Goal: Check status: Check status

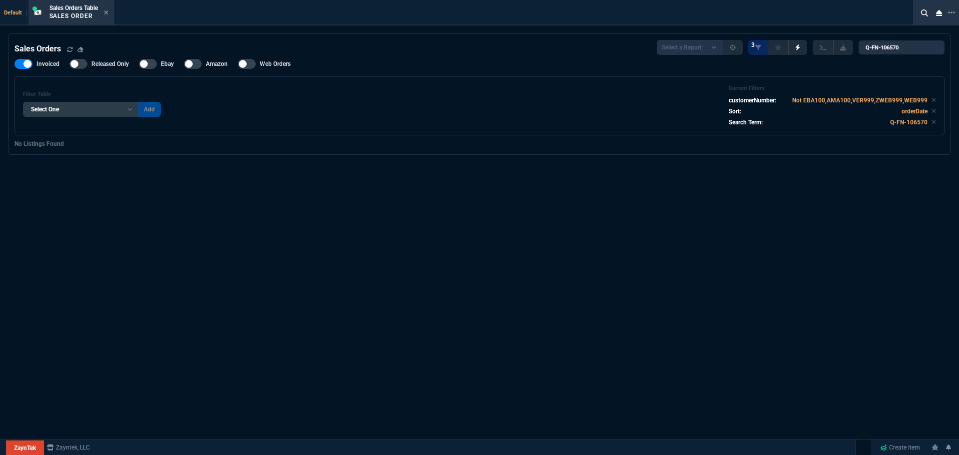
select select "4: SHAD"
select select
click at [107, 11] on icon at bounding box center [106, 12] width 4 height 6
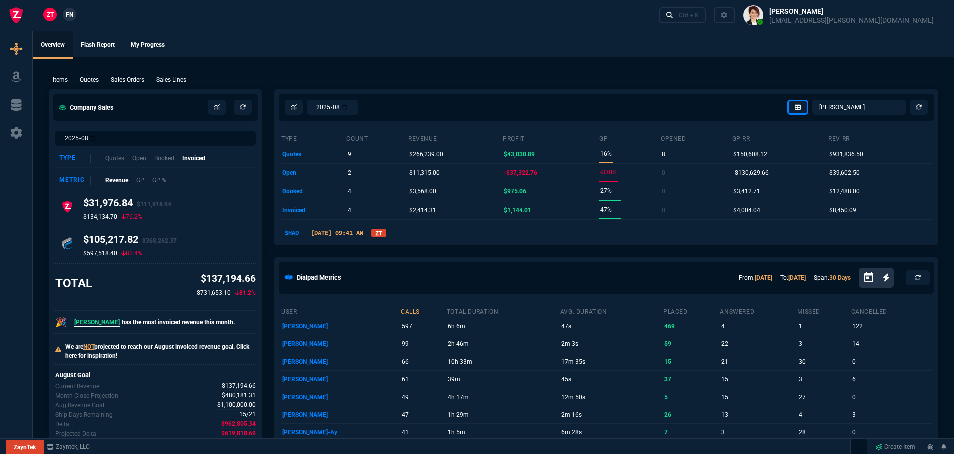
click at [386, 233] on link "ZT" at bounding box center [378, 233] width 15 height 7
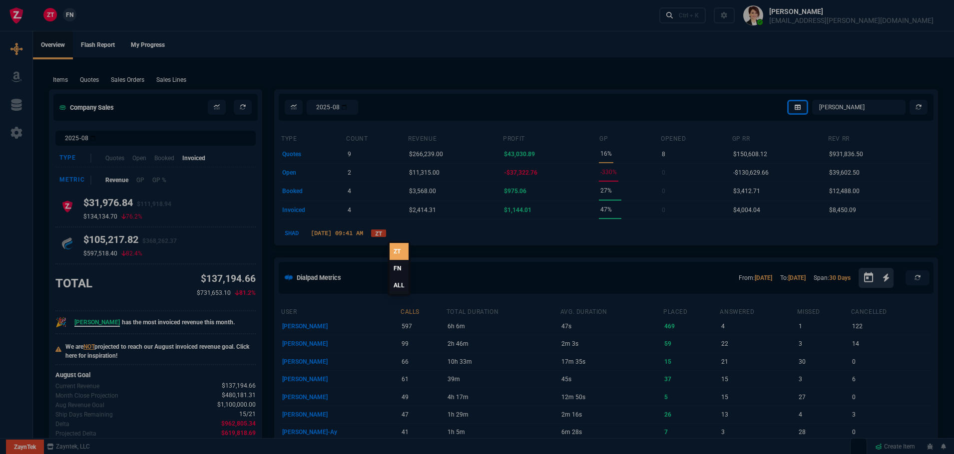
click at [398, 287] on link "ALL" at bounding box center [399, 285] width 19 height 17
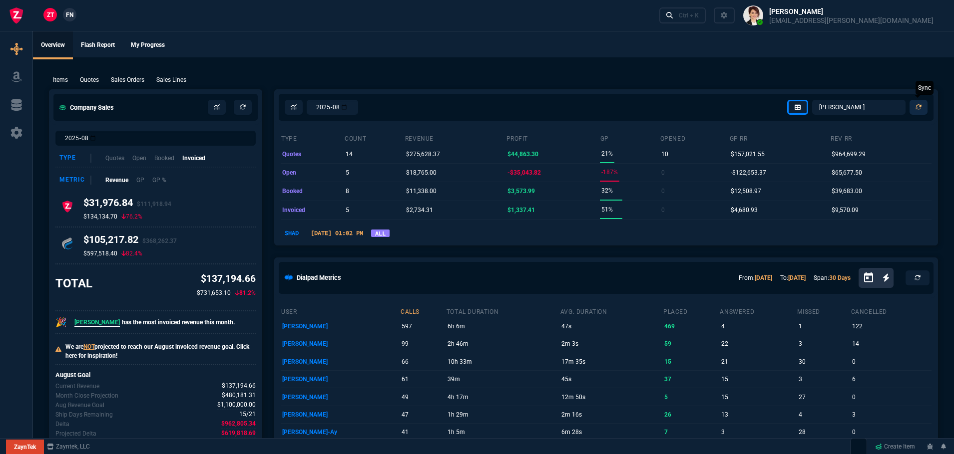
click at [923, 107] on link at bounding box center [918, 107] width 18 height 15
click at [852, 110] on select "Omar Brian Over Farzad Vahid Steven Huang Seti Shadab Alicia Bostic Wafek Moham…" at bounding box center [858, 107] width 93 height 15
select select "1: BROV"
click at [812, 100] on select "Omar Brian Over Farzad Vahid Steven Huang Seti Shadab Alicia Bostic Wafek Moham…" at bounding box center [858, 107] width 93 height 15
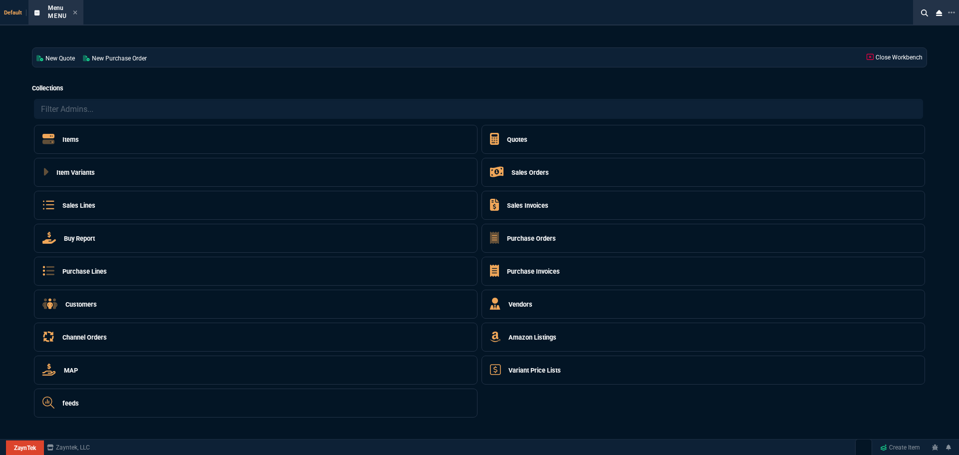
click at [515, 141] on h5 "Quotes" at bounding box center [517, 139] width 20 height 9
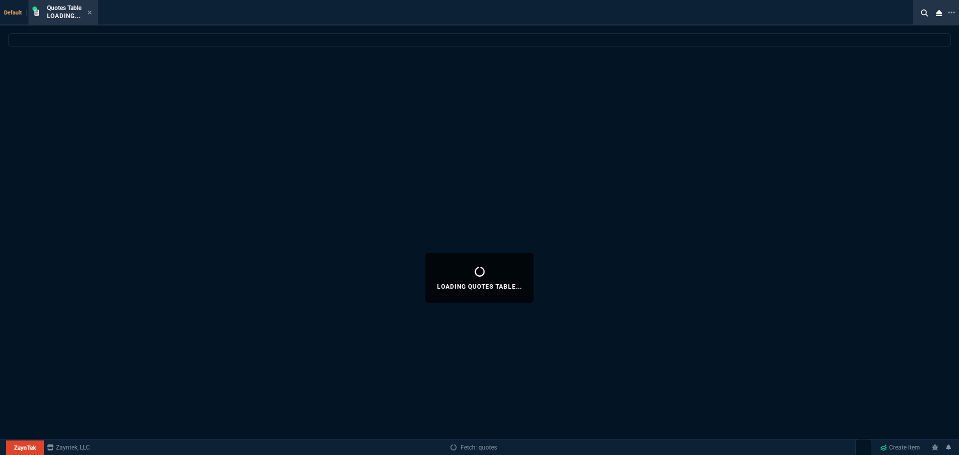
select select
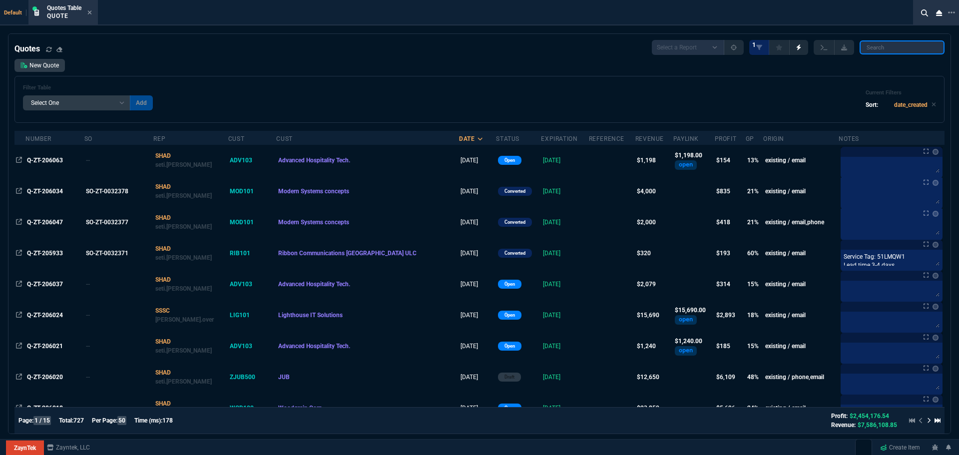
click at [905, 45] on input "search" at bounding box center [901, 47] width 85 height 14
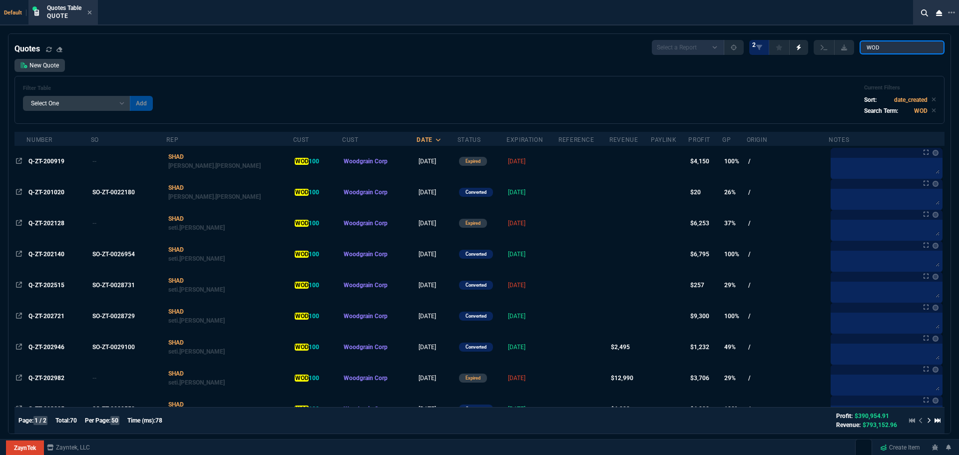
type input "WOD100"
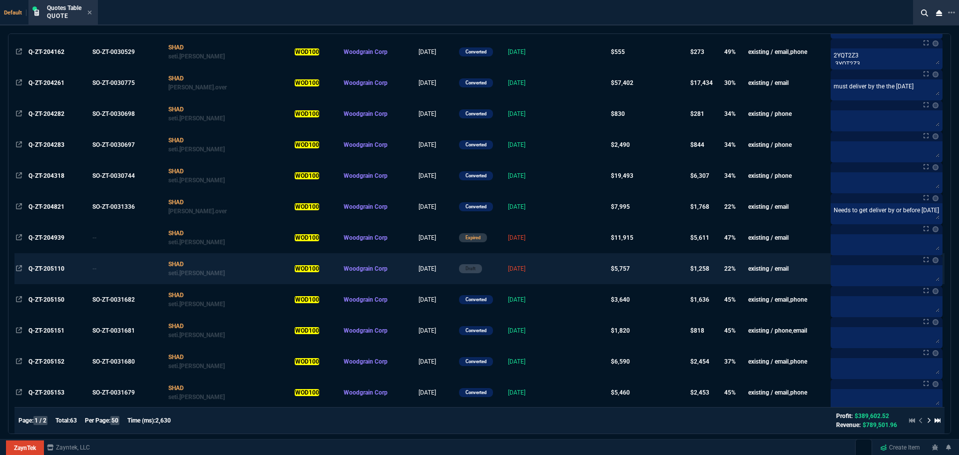
scroll to position [1297, 0]
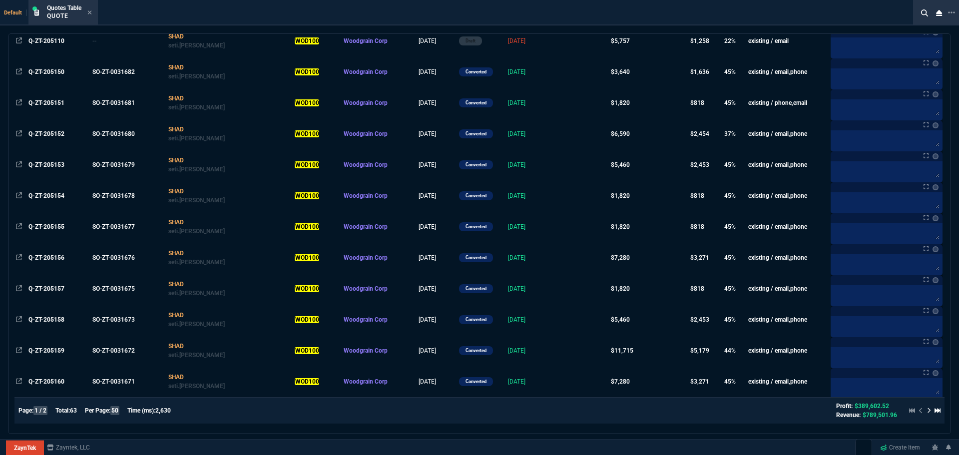
click at [927, 411] on icon at bounding box center [928, 410] width 3 height 5
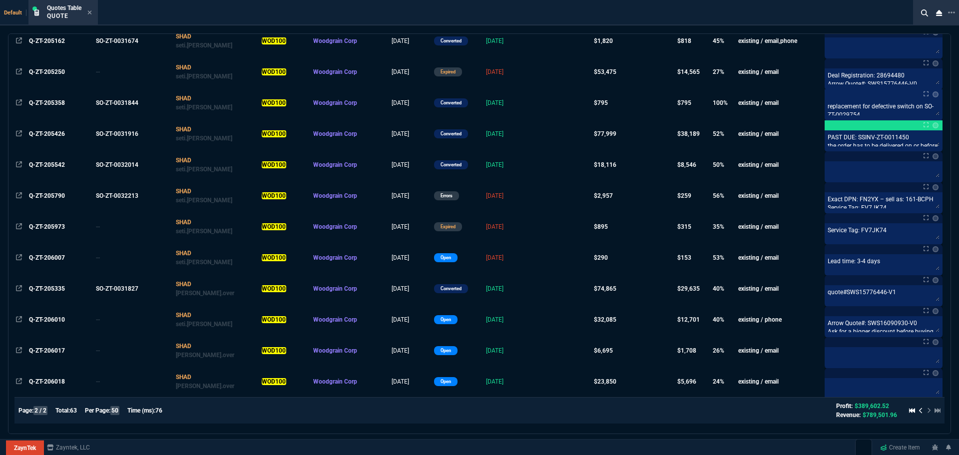
scroll to position [152, 0]
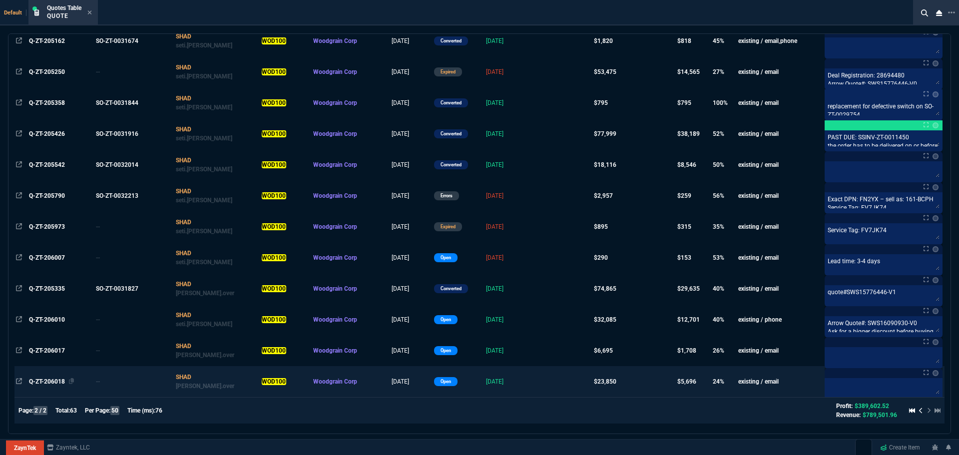
click at [51, 382] on span "Q-ZT-206018" at bounding box center [47, 381] width 36 height 7
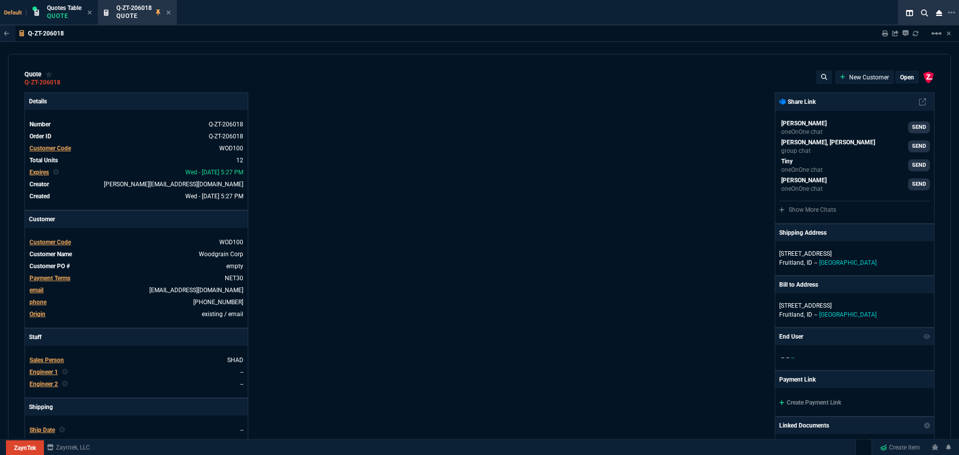
type input "28"
type input "2214"
type input "0"
type input "68"
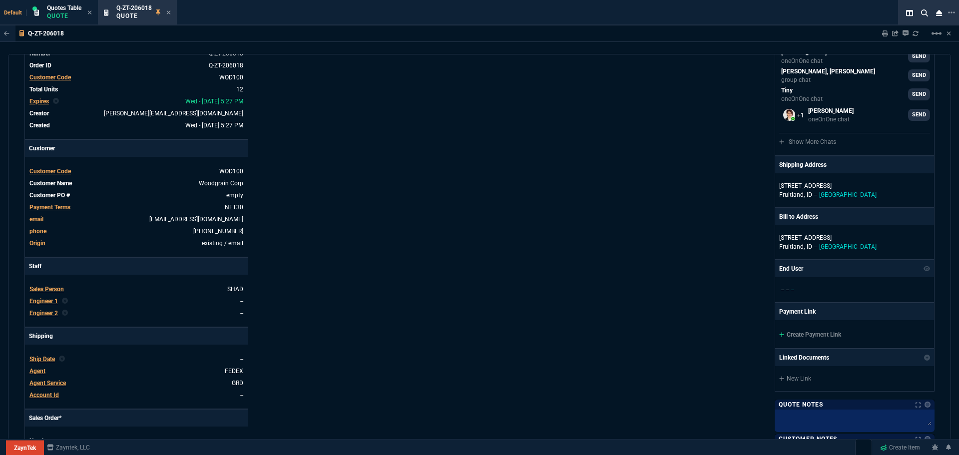
scroll to position [66, 0]
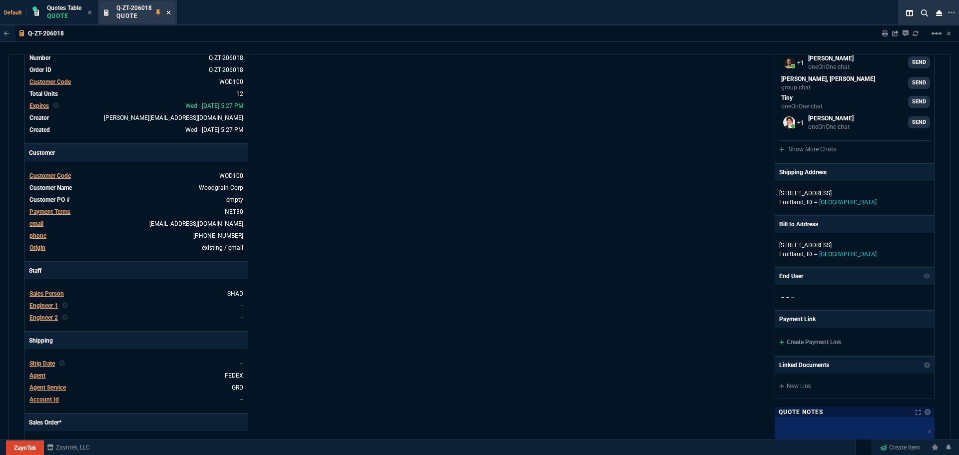
click at [168, 13] on icon at bounding box center [168, 12] width 4 height 6
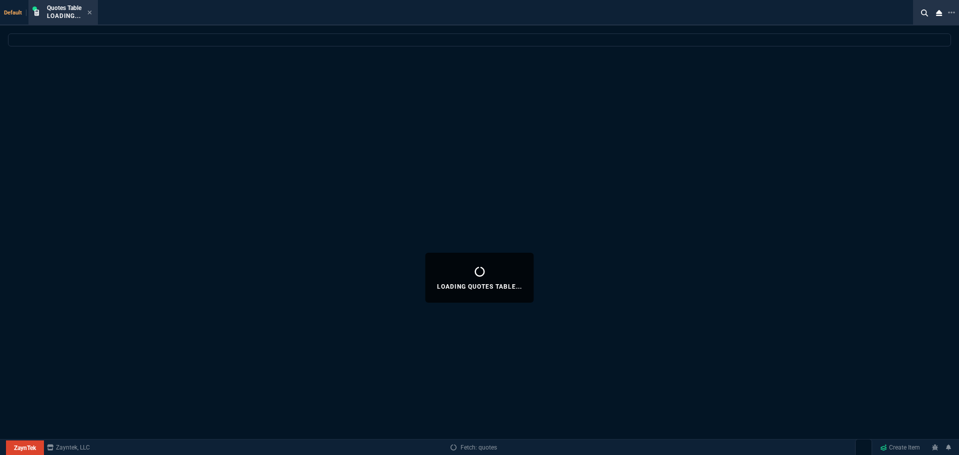
select select
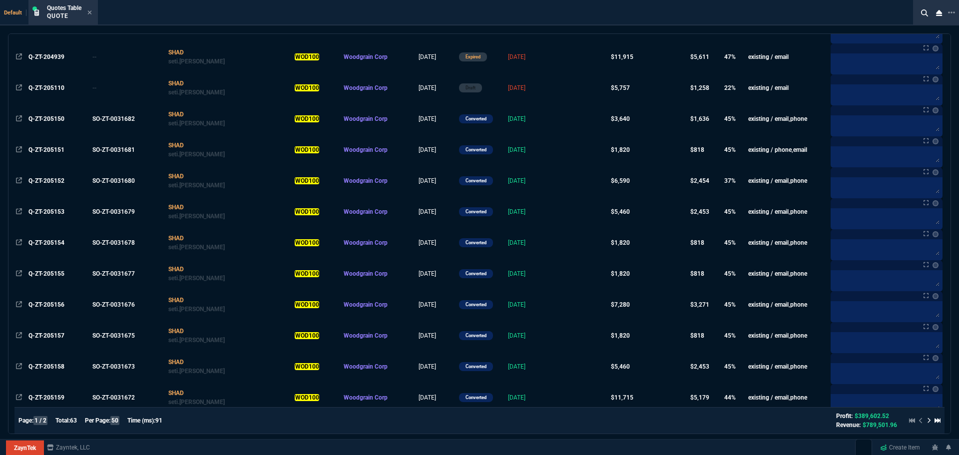
scroll to position [1297, 0]
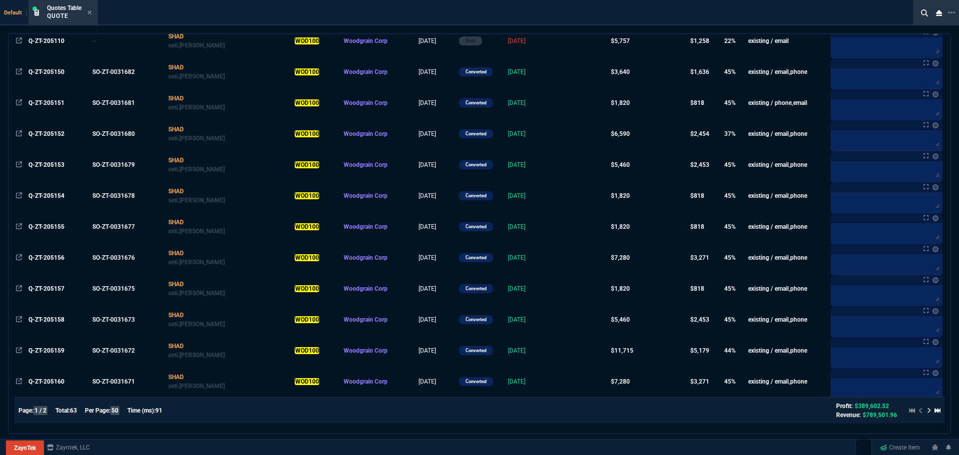
click at [927, 411] on icon at bounding box center [929, 410] width 4 height 6
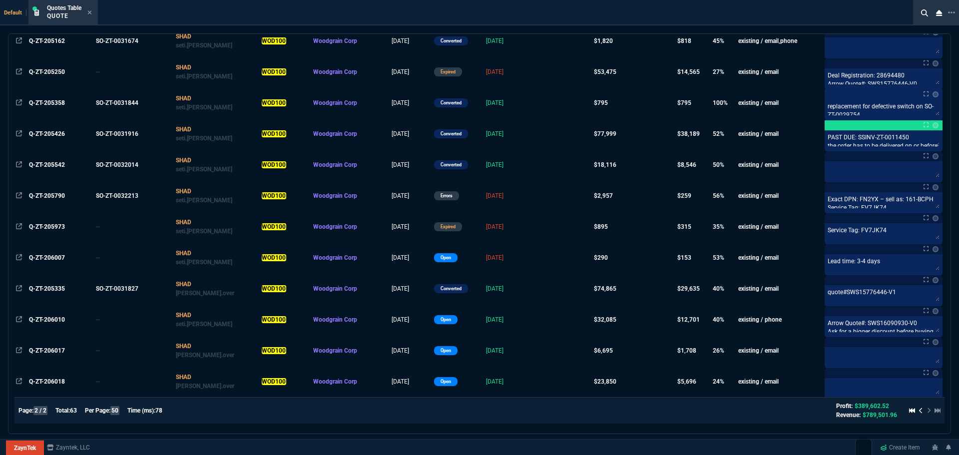
scroll to position [152, 0]
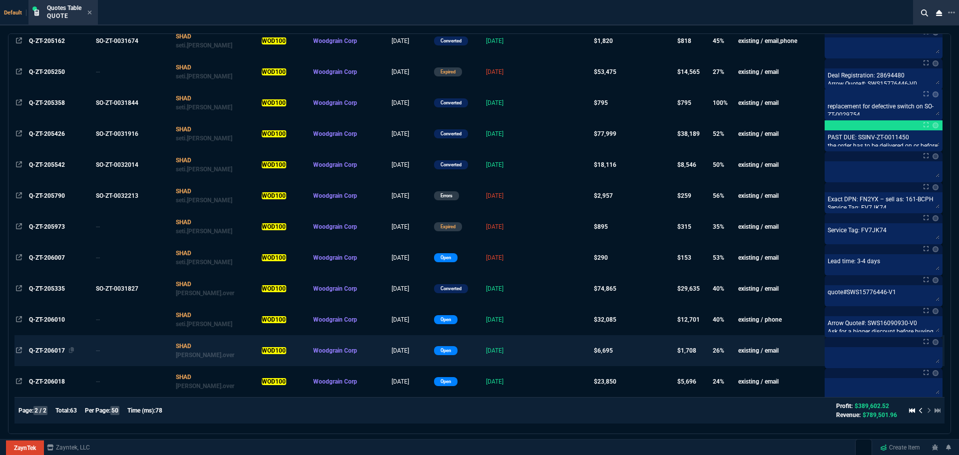
click at [50, 350] on span "Q-ZT-206017" at bounding box center [47, 350] width 36 height 7
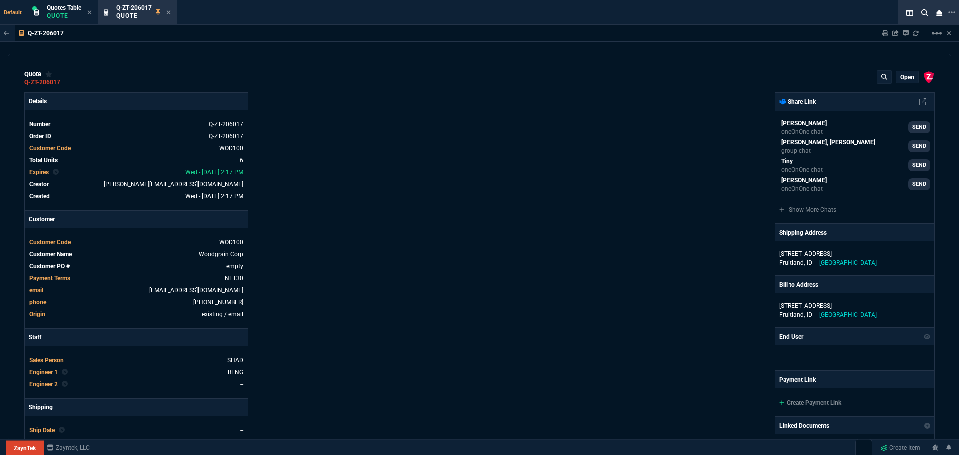
type input "29"
type input "1968"
type input "0"
type input "68"
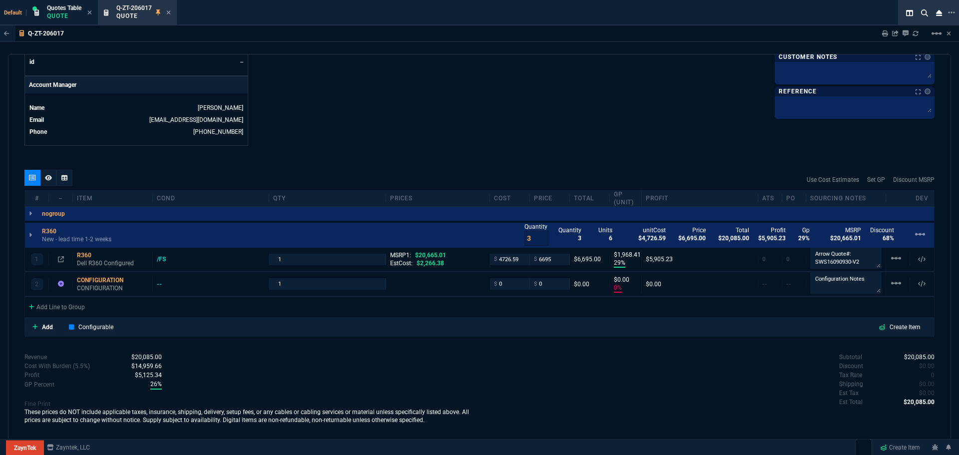
scroll to position [466, 0]
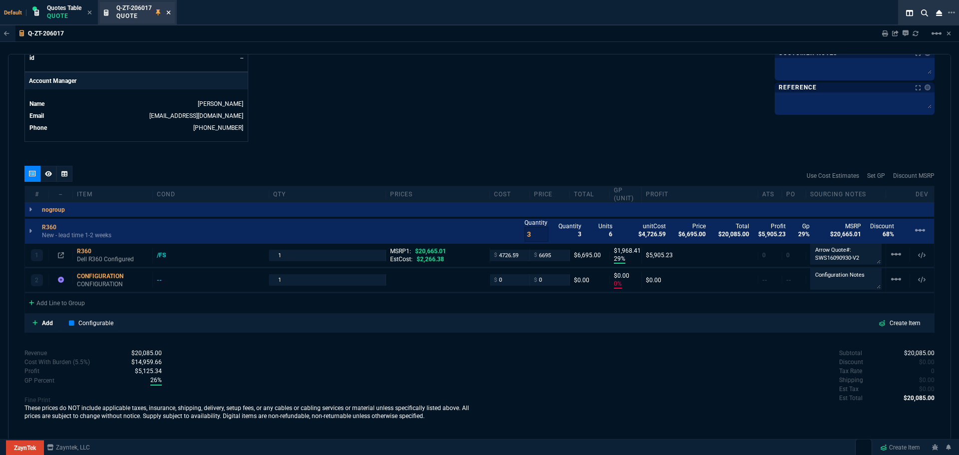
click at [170, 11] on icon at bounding box center [168, 12] width 4 height 6
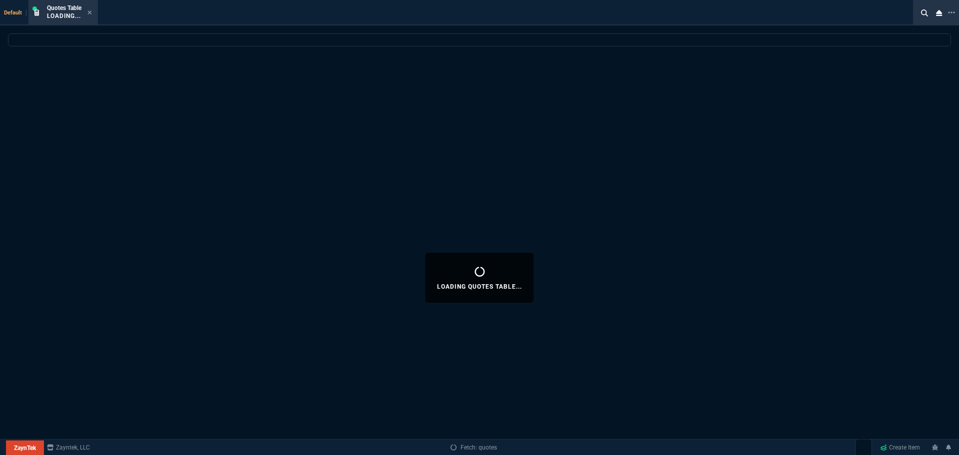
select select
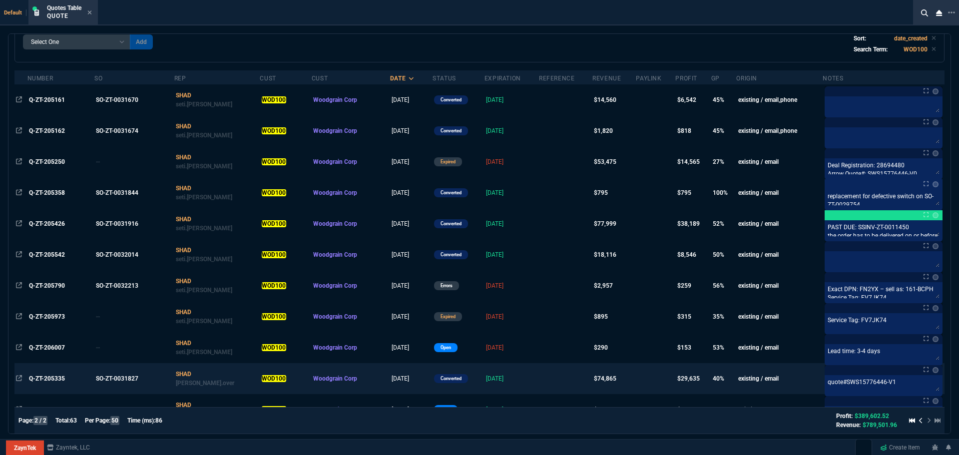
scroll to position [152, 0]
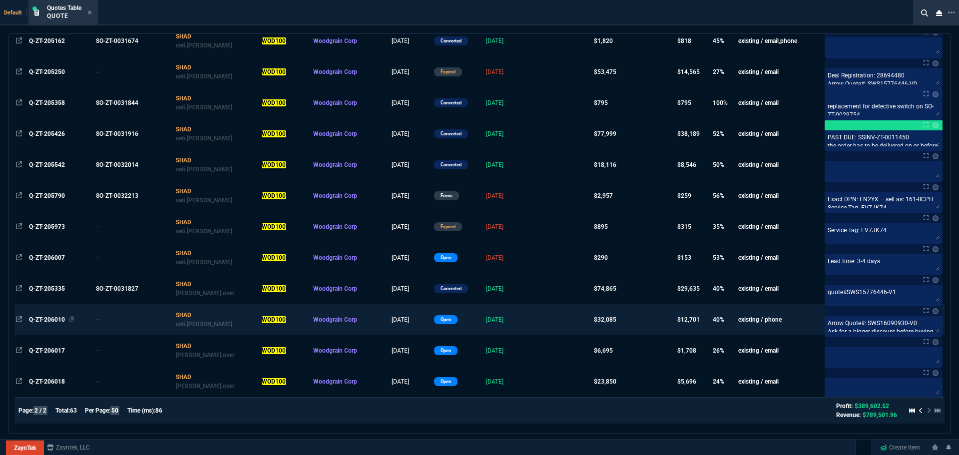
click at [43, 320] on span "Q-ZT-206010" at bounding box center [47, 319] width 36 height 7
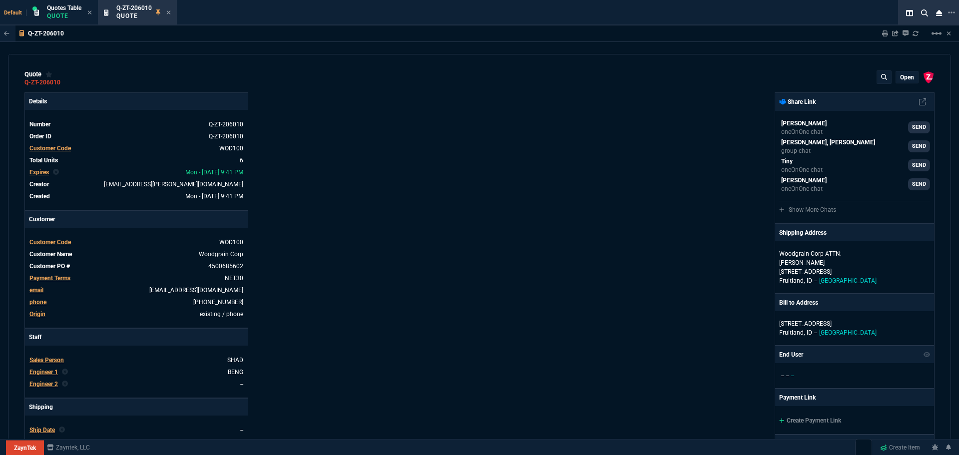
type input "0"
type input "35"
type input "3737"
type input "65"
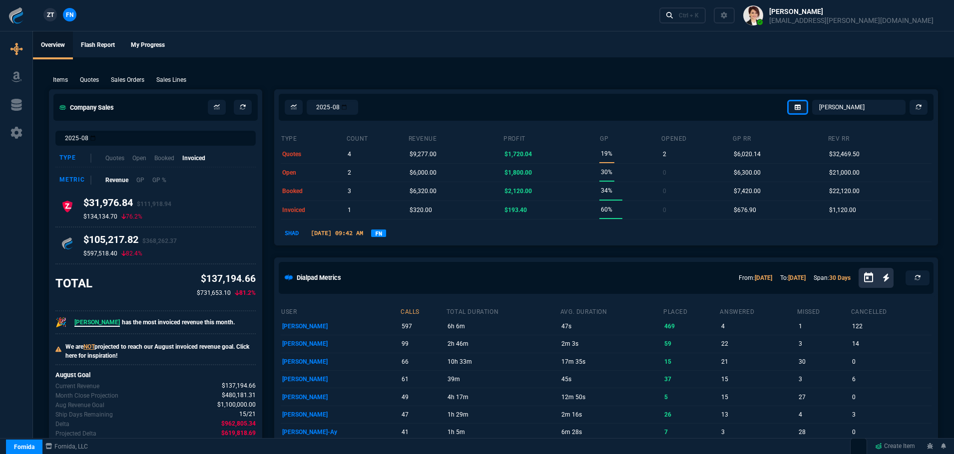
select select "4: SHAD"
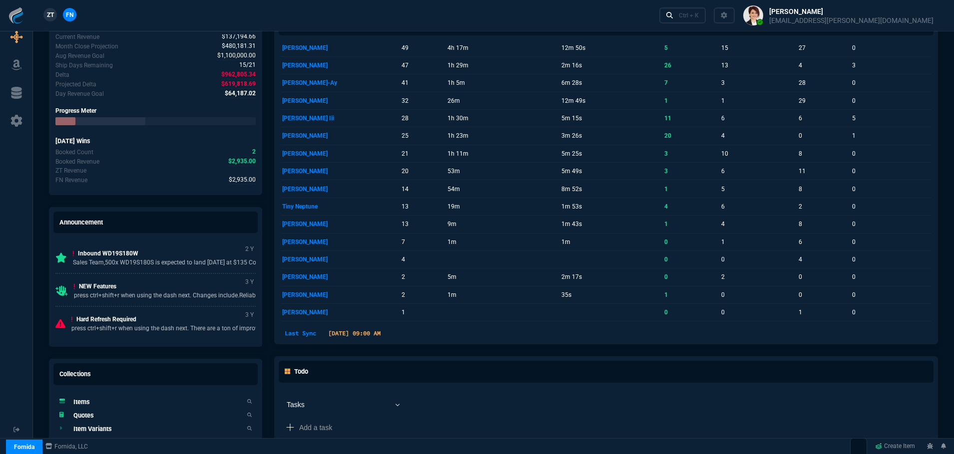
scroll to position [597, 0]
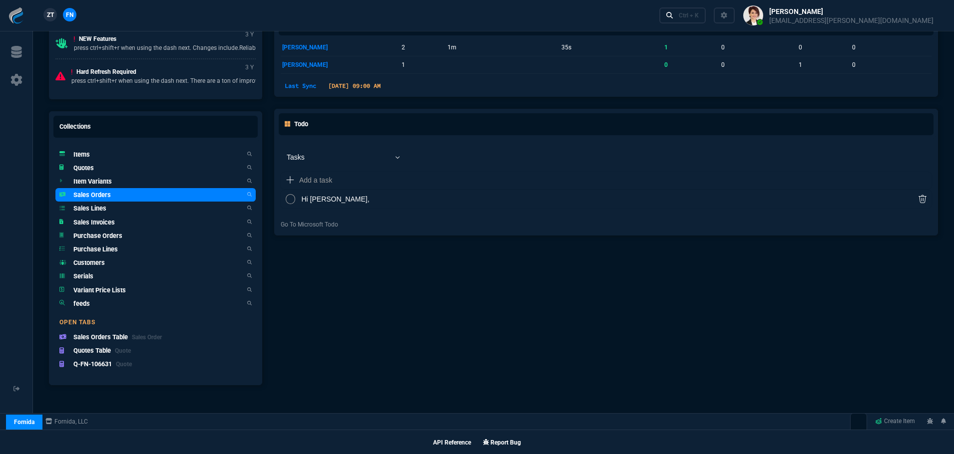
click at [104, 194] on h5 "Sales Orders" at bounding box center [91, 194] width 37 height 9
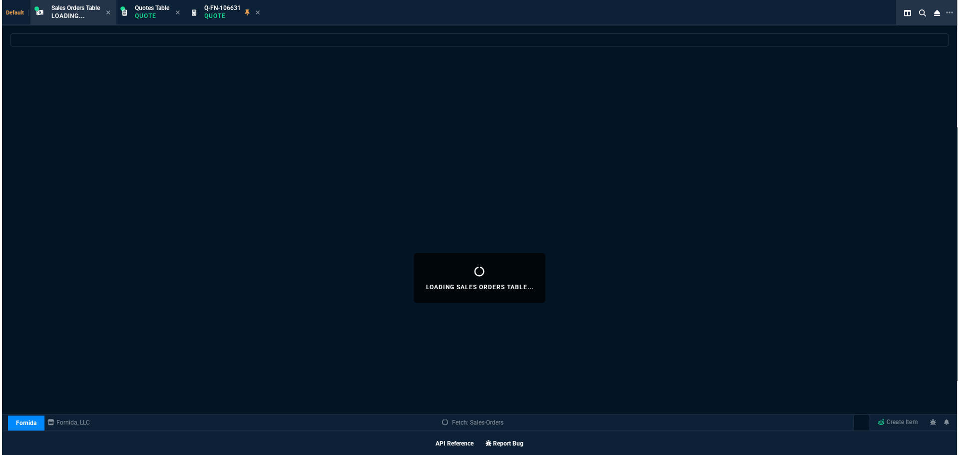
scroll to position [597, 0]
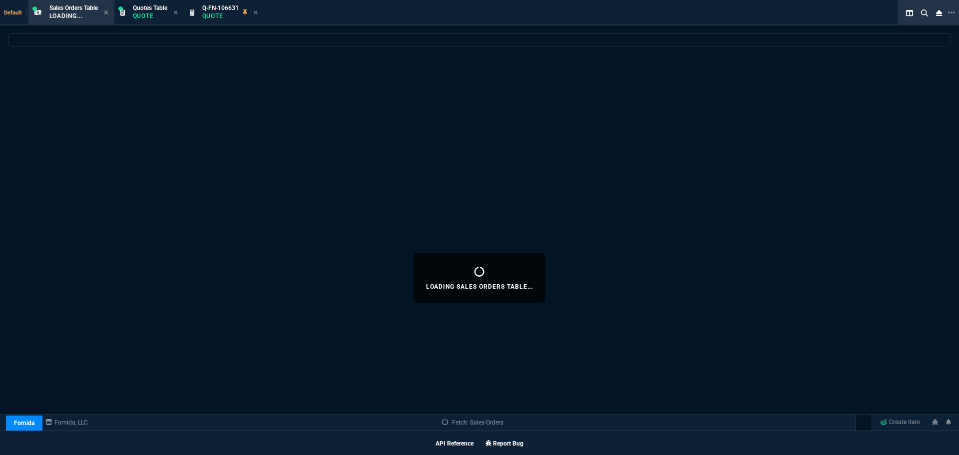
select select
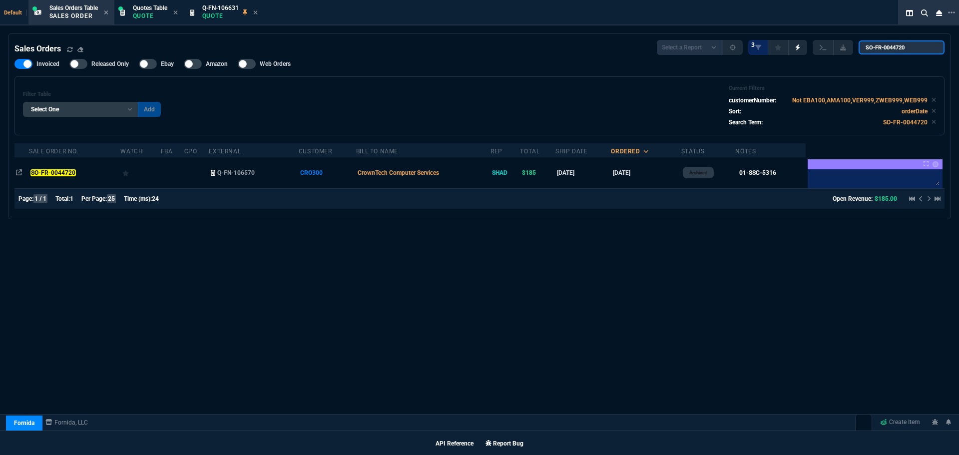
click at [929, 48] on input "SO-FR-0044720" at bounding box center [901, 47] width 86 height 14
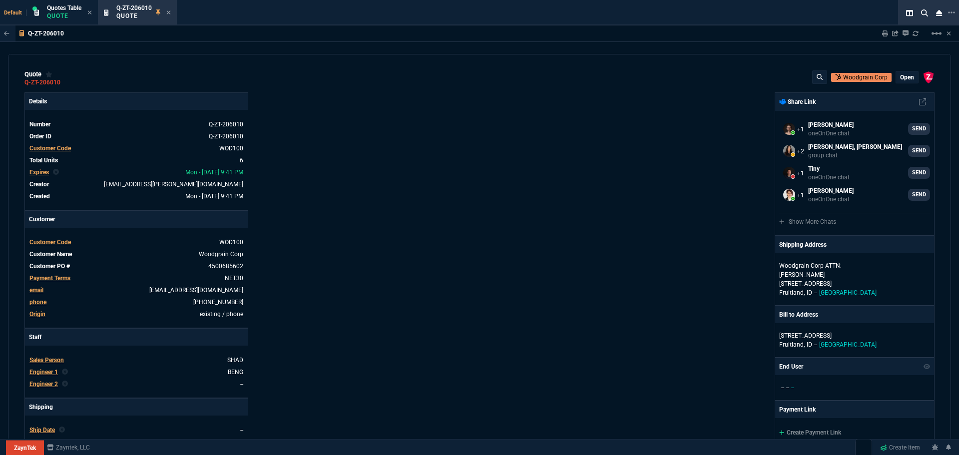
select select "1: BROV"
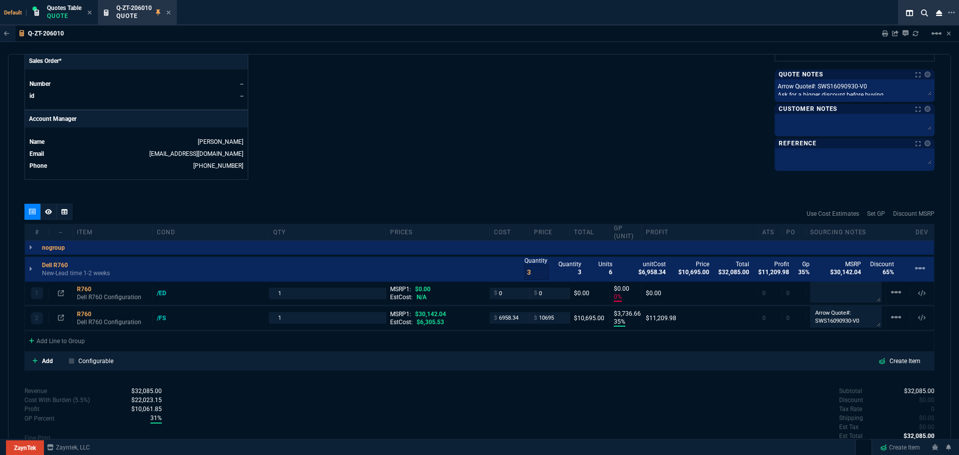
scroll to position [466, 0]
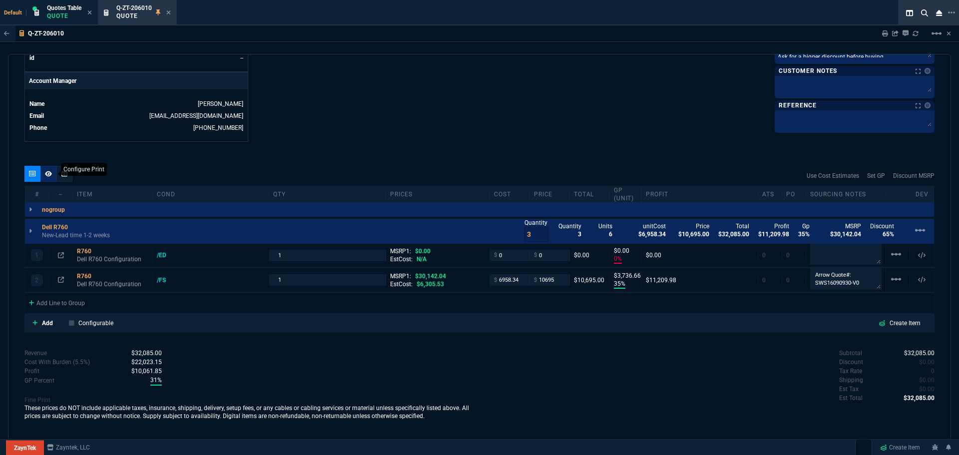
click at [46, 176] on icon at bounding box center [48, 174] width 7 height 6
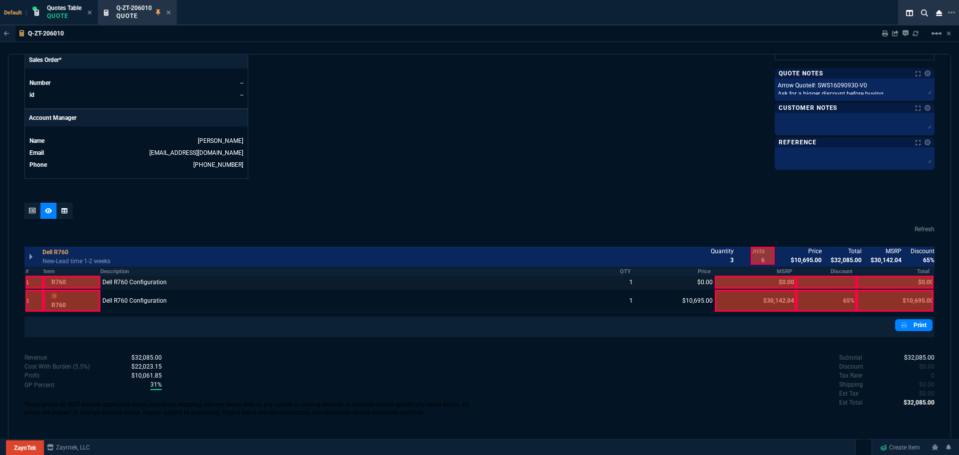
scroll to position [429, 0]
click at [906, 325] on link "Print" at bounding box center [913, 325] width 37 height 12
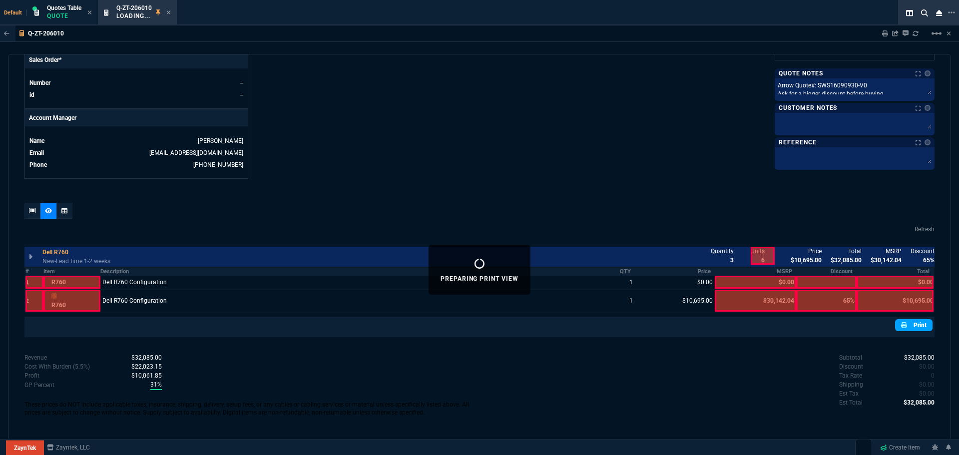
scroll to position [422, 0]
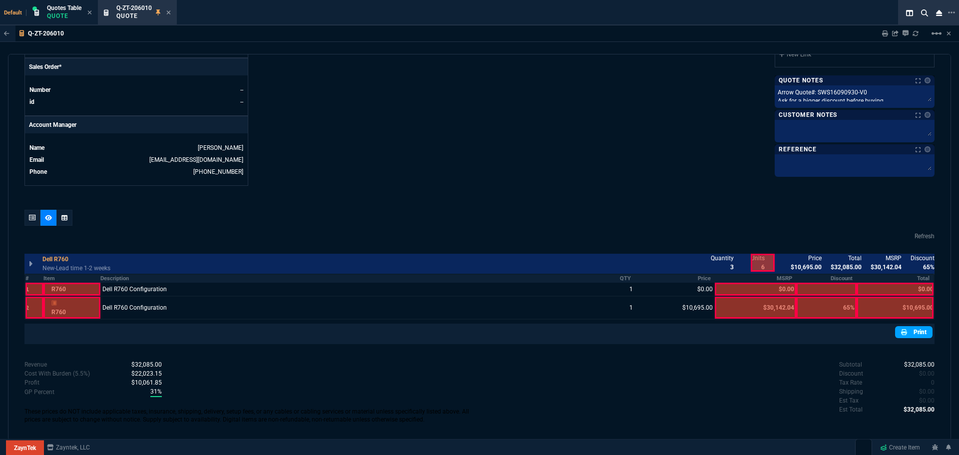
click at [908, 330] on link "Print" at bounding box center [913, 332] width 37 height 12
click at [904, 332] on link "Print" at bounding box center [913, 332] width 37 height 12
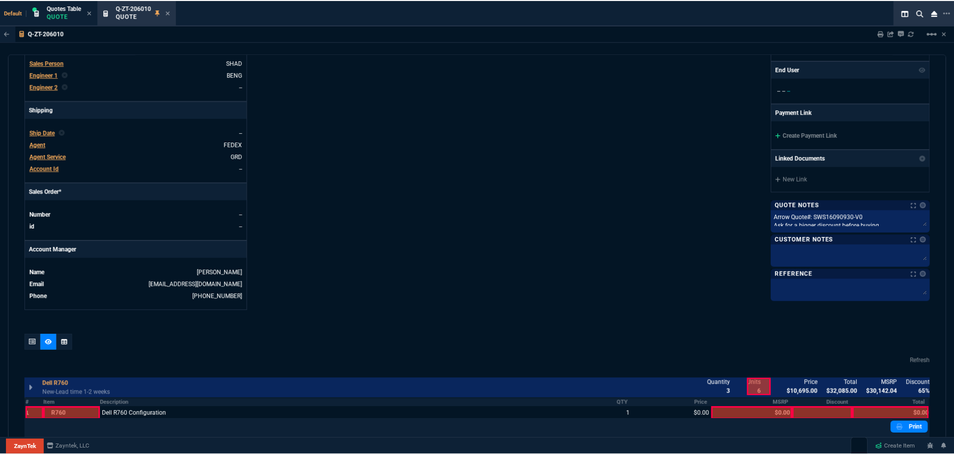
scroll to position [100, 0]
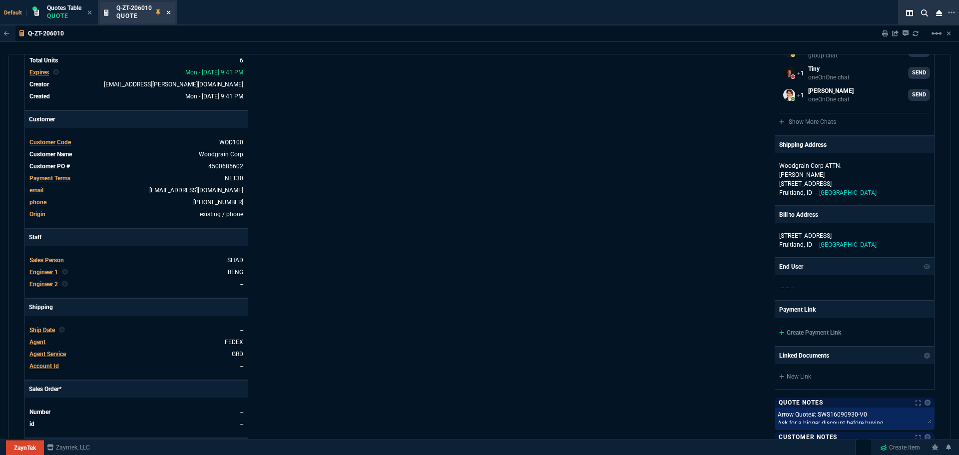
click at [169, 11] on icon at bounding box center [169, 12] width 4 height 4
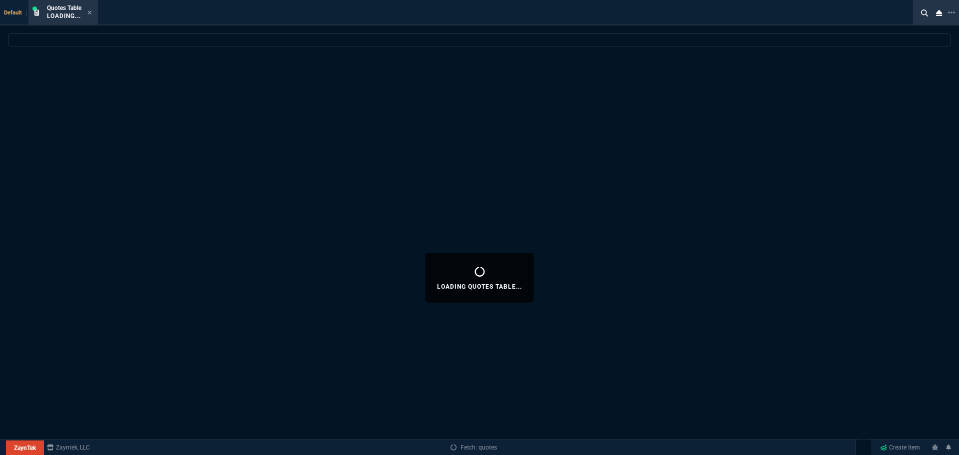
select select
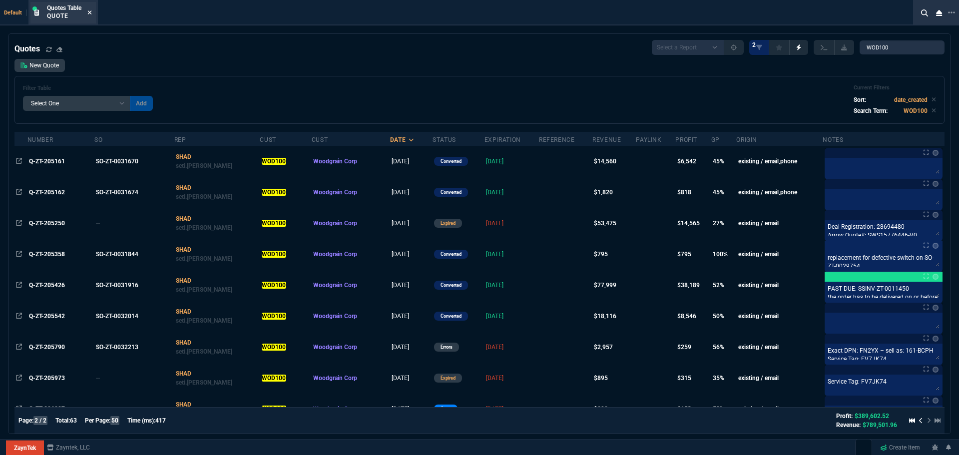
click at [89, 13] on icon at bounding box center [89, 12] width 4 height 6
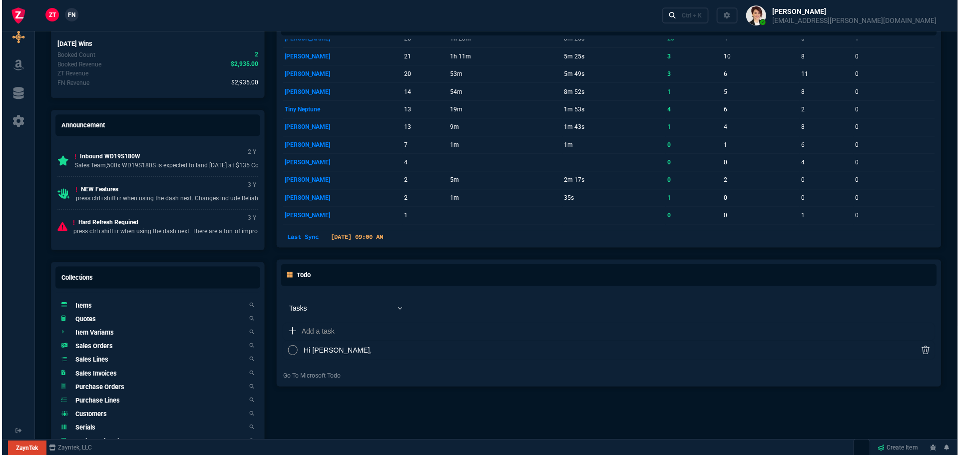
scroll to position [449, 0]
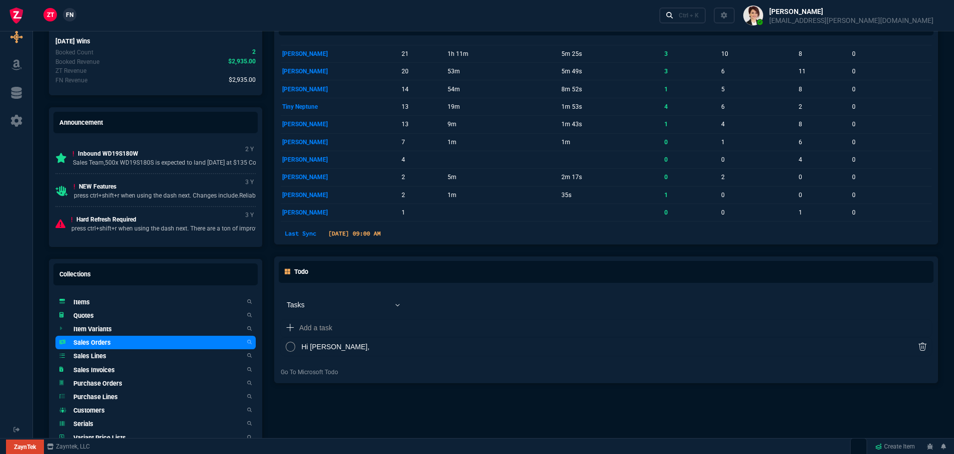
click at [95, 342] on h5 "Sales Orders" at bounding box center [91, 342] width 37 height 9
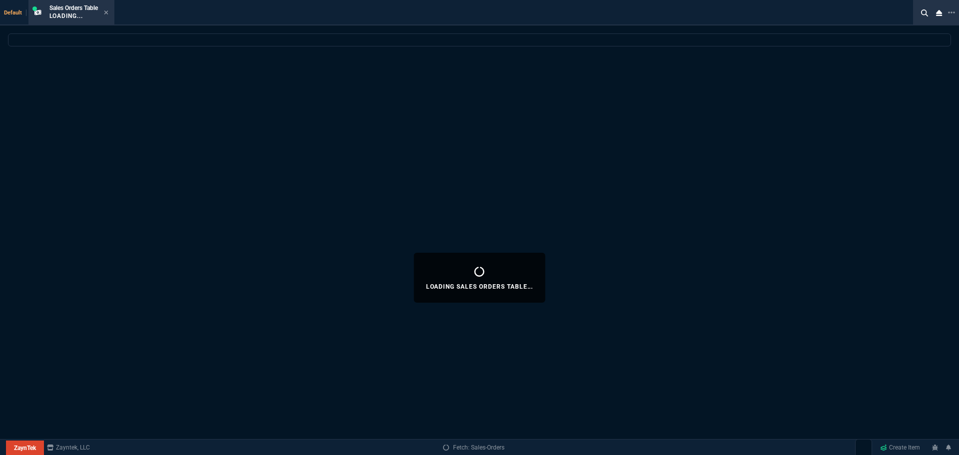
select select
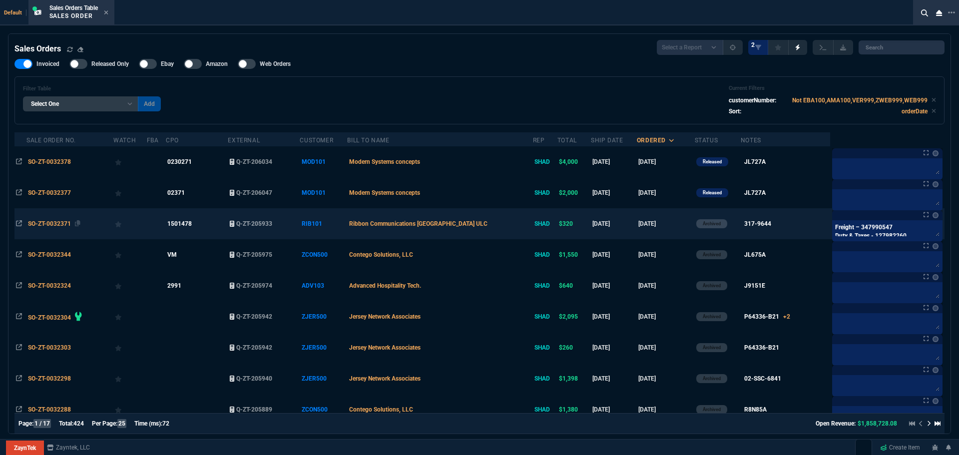
click at [61, 223] on span "SO-ZT-0032371" at bounding box center [49, 223] width 43 height 7
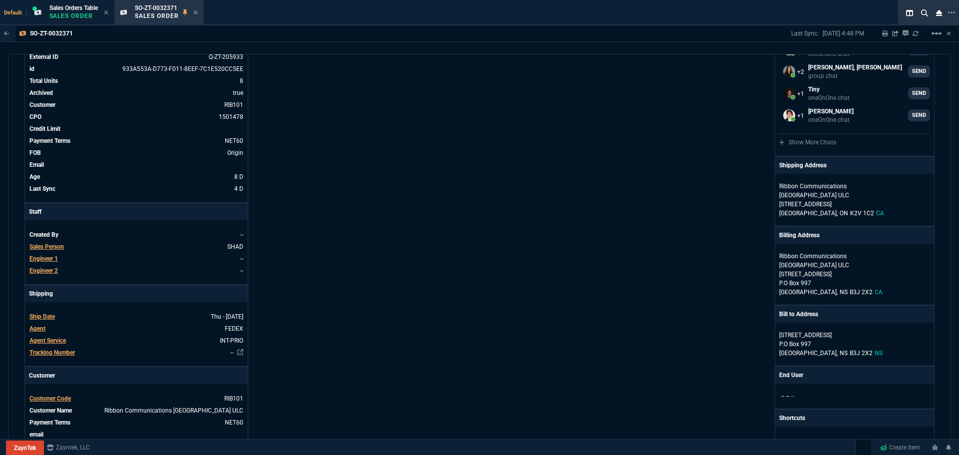
scroll to position [0, 0]
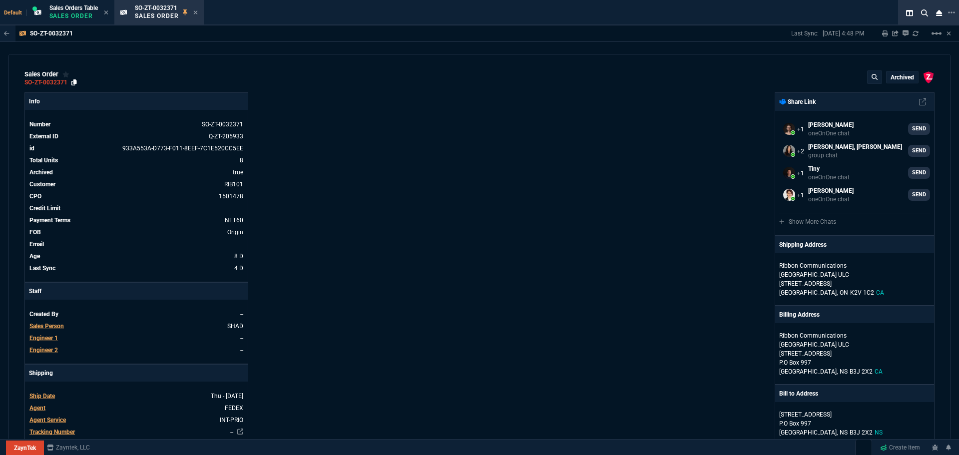
click at [74, 82] on icon at bounding box center [73, 82] width 5 height 6
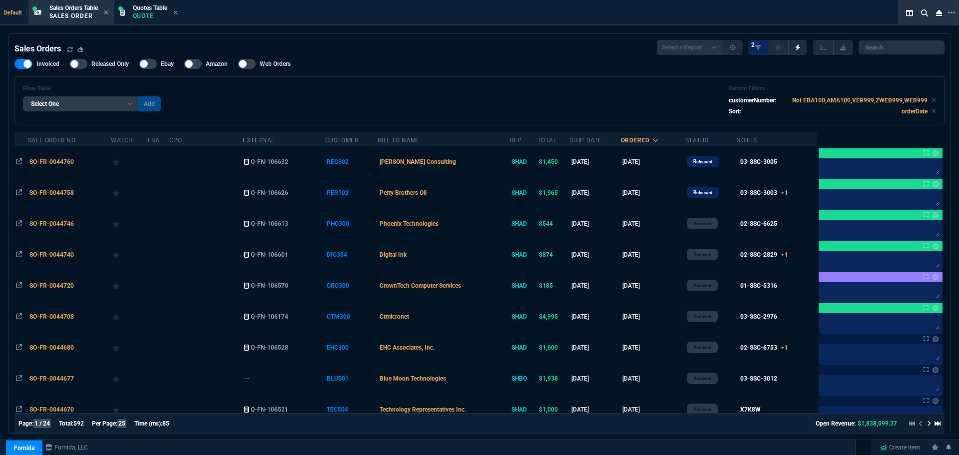
select select "4: SHAD"
select select
select select "4: SHAD"
select select
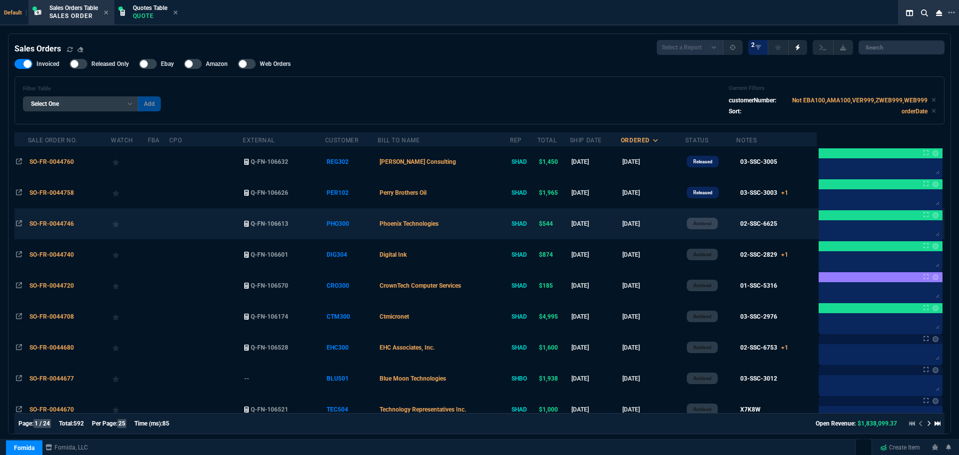
scroll to position [583, 0]
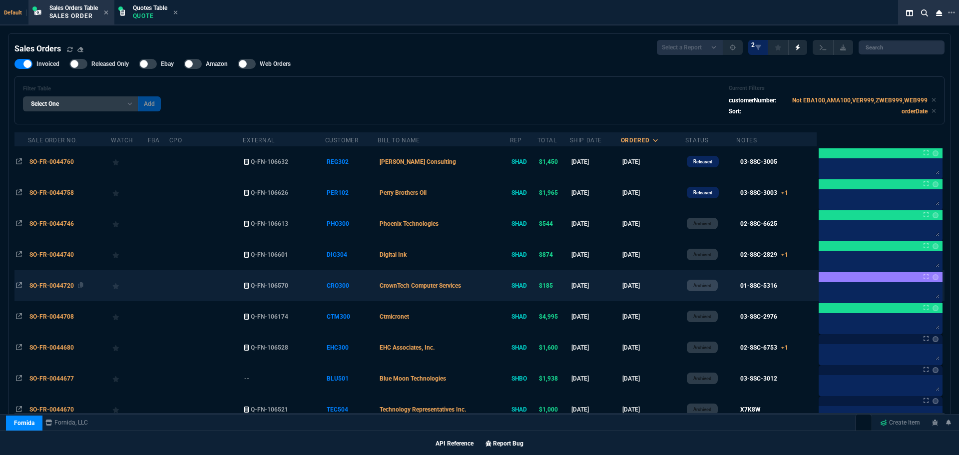
click at [59, 288] on span "SO-FR-0044720" at bounding box center [51, 285] width 44 height 7
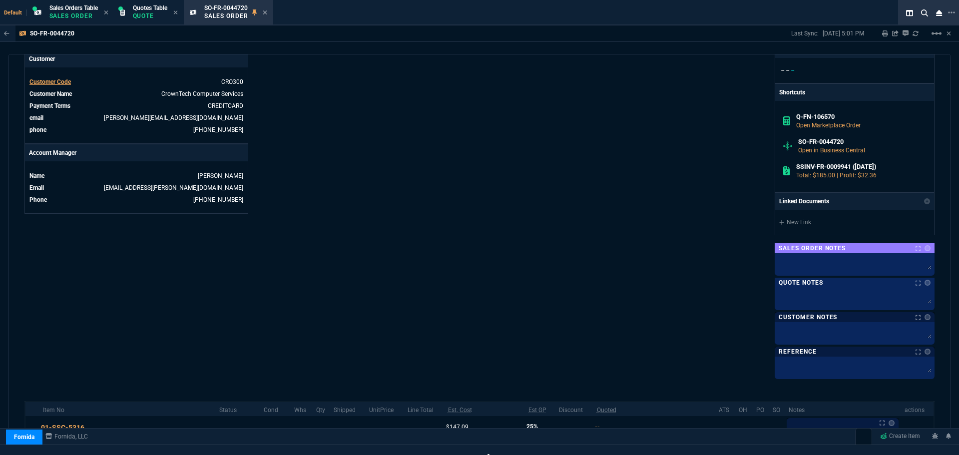
scroll to position [502, 0]
